Goal: Task Accomplishment & Management: Complete application form

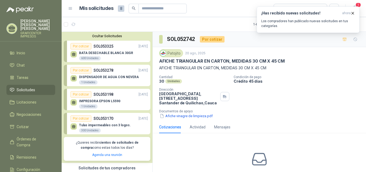
scroll to position [137, 0]
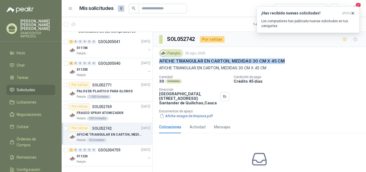
drag, startPoint x: 160, startPoint y: 61, endPoint x: 289, endPoint y: 62, distance: 129.0
click at [289, 62] on div "AFICHE TRIANGULAR EN CARTON, MEDIDAS 30 CM X 45 CM" at bounding box center [259, 61] width 201 height 6
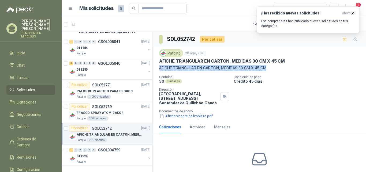
drag, startPoint x: 159, startPoint y: 68, endPoint x: 279, endPoint y: 69, distance: 119.6
click at [279, 69] on p "AFICHE TRIANGULAR EN CARTON, MEDIDAS 30 CM X 45 CM" at bounding box center [259, 68] width 201 height 6
copy p "AFICHE TRIANGULAR EN CARTON, MEDIDAS 30 CM X 45 CM"
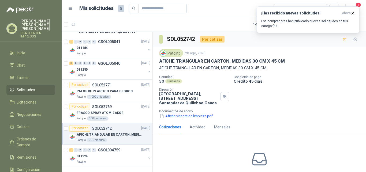
click at [174, 64] on p "AFICHE TRIANGULAR EN CARTON, MEDIDAS 30 CM X 45 CM" at bounding box center [222, 61] width 126 height 6
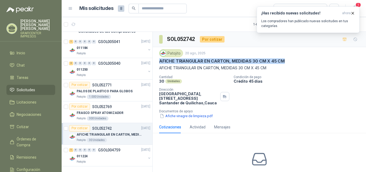
drag, startPoint x: 160, startPoint y: 61, endPoint x: 292, endPoint y: 60, distance: 131.7
click at [292, 60] on div "AFICHE TRIANGULAR EN CARTON, MEDIDAS 30 CM X 45 CM" at bounding box center [259, 61] width 201 height 6
copy p "AFICHE TRIANGULAR EN CARTON, MEDIDAS 30 CM X 45 CM"
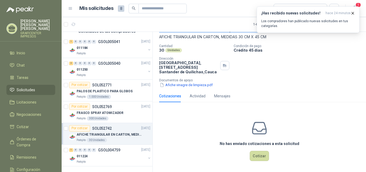
scroll to position [32, 0]
click at [258, 156] on button "Cotizar" at bounding box center [259, 156] width 19 height 10
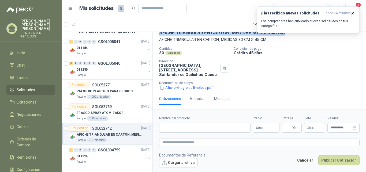
scroll to position [28, 0]
click at [181, 163] on button "Cargar archivo" at bounding box center [178, 164] width 39 height 10
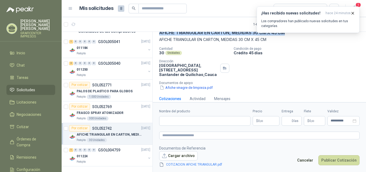
scroll to position [35, 0]
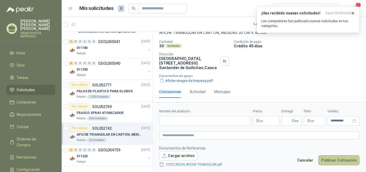
click at [337, 162] on button "Publicar Cotización" at bounding box center [339, 161] width 41 height 10
click at [172, 121] on input "Nombre del producto" at bounding box center [204, 121] width 91 height 10
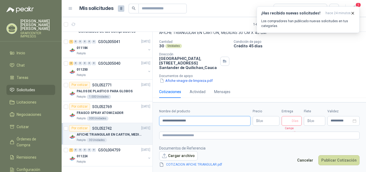
type input "**********"
drag, startPoint x: 293, startPoint y: 121, endPoint x: 299, endPoint y: 120, distance: 6.8
click at [299, 120] on span "Días" at bounding box center [292, 121] width 20 height 10
click at [323, 65] on div "Cantidad 30 Unidades Condición de pago Crédito 45 días Dirección Parque Industr…" at bounding box center [259, 62] width 201 height 44
click at [288, 122] on input "**" at bounding box center [288, 121] width 6 height 9
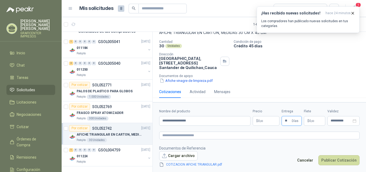
click at [289, 120] on input "**" at bounding box center [288, 121] width 6 height 9
type input "**"
click at [315, 78] on div "Afiche vinagre de limpieza.pdf" at bounding box center [261, 81] width 205 height 6
click at [334, 161] on button "Publicar Cotización" at bounding box center [339, 161] width 41 height 10
click at [335, 160] on button "Publicar Cotización" at bounding box center [339, 161] width 41 height 10
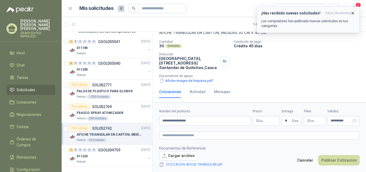
click at [285, 20] on p "Los compradores han publicado nuevas solicitudes en tus categorías." at bounding box center [309, 24] width 94 height 10
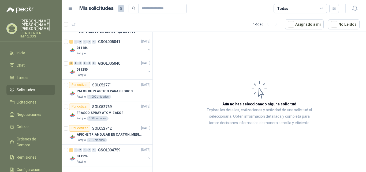
scroll to position [137, 0]
click at [101, 135] on p "AFICHE TRIANGULAR EN CARTON, MEDIDAS 30 CM X 45 CM" at bounding box center [110, 134] width 67 height 5
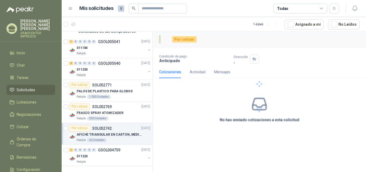
scroll to position [137, 0]
